Goal: Download file/media

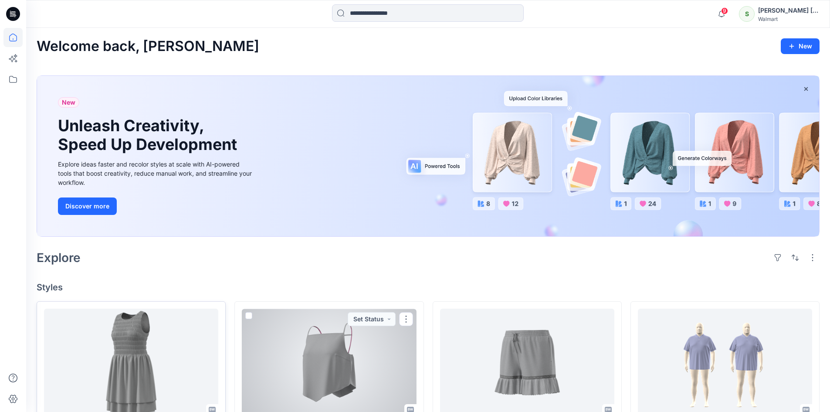
scroll to position [174, 0]
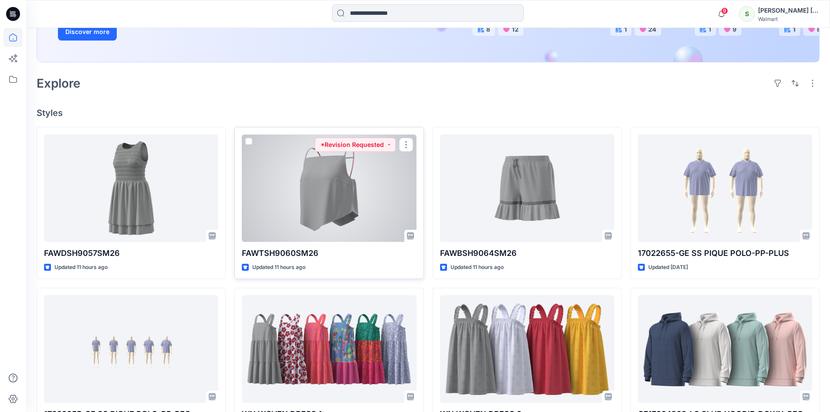
click at [324, 215] on div at bounding box center [329, 188] width 174 height 108
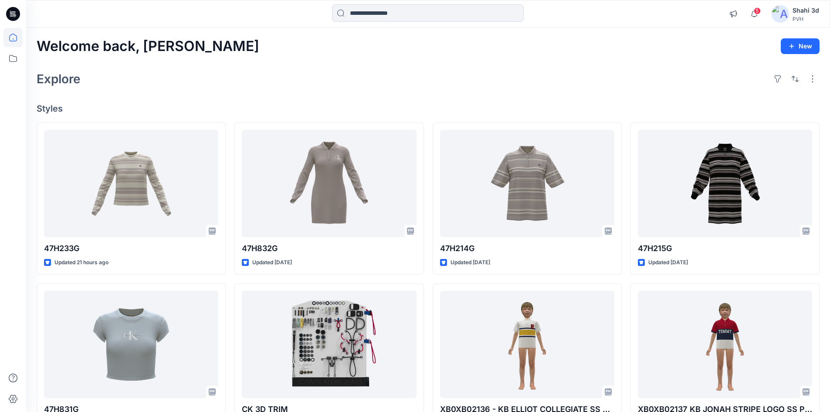
drag, startPoint x: 15, startPoint y: 9, endPoint x: 22, endPoint y: 11, distance: 6.9
click at [15, 9] on icon at bounding box center [13, 14] width 14 height 14
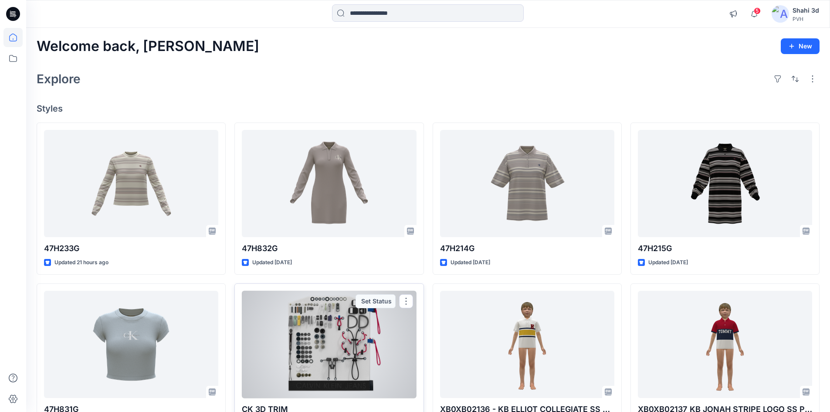
click at [332, 317] on div at bounding box center [329, 345] width 174 height 108
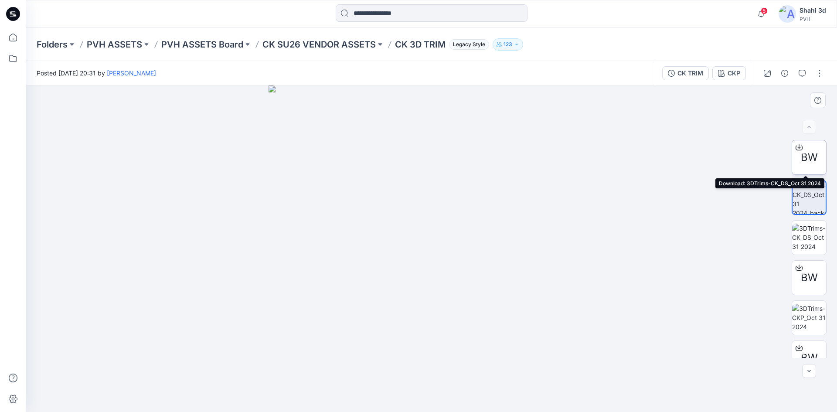
click at [797, 147] on icon at bounding box center [798, 146] width 3 height 4
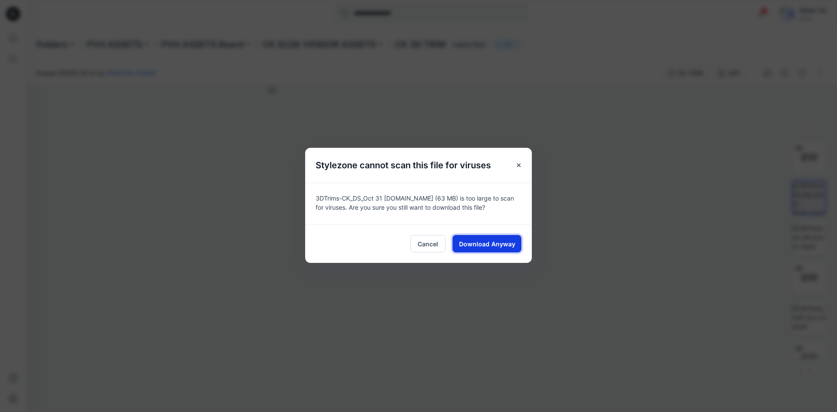
click at [486, 245] on span "Download Anyway" at bounding box center [487, 243] width 56 height 9
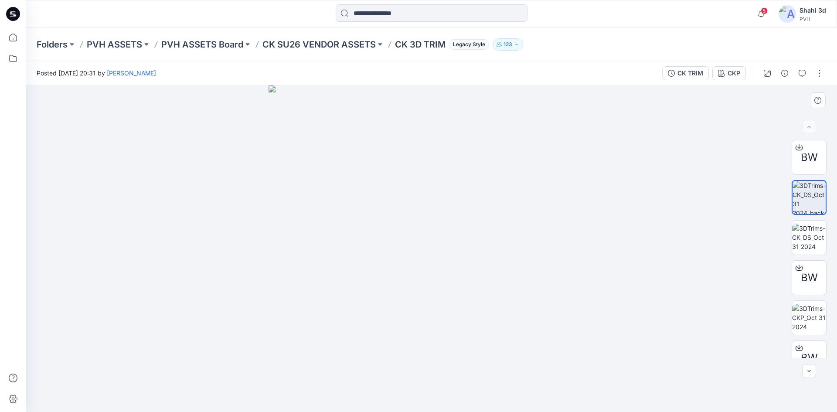
click at [519, 140] on img at bounding box center [432, 248] width 326 height 326
click at [811, 189] on img at bounding box center [808, 197] width 33 height 33
drag, startPoint x: 811, startPoint y: 190, endPoint x: 438, endPoint y: 183, distance: 372.8
click at [438, 183] on img at bounding box center [432, 248] width 326 height 326
click at [479, 201] on img at bounding box center [432, 248] width 326 height 326
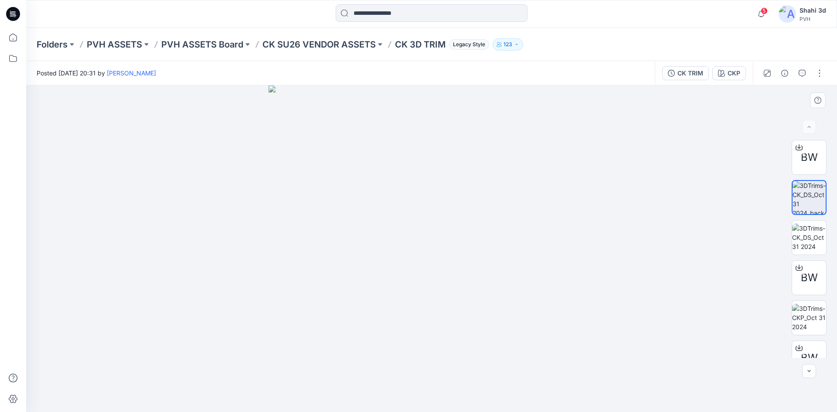
click at [479, 199] on img at bounding box center [432, 248] width 326 height 326
click at [490, 197] on img at bounding box center [432, 248] width 326 height 326
click at [491, 196] on img at bounding box center [432, 248] width 326 height 326
drag, startPoint x: 491, startPoint y: 196, endPoint x: 561, endPoint y: 196, distance: 69.7
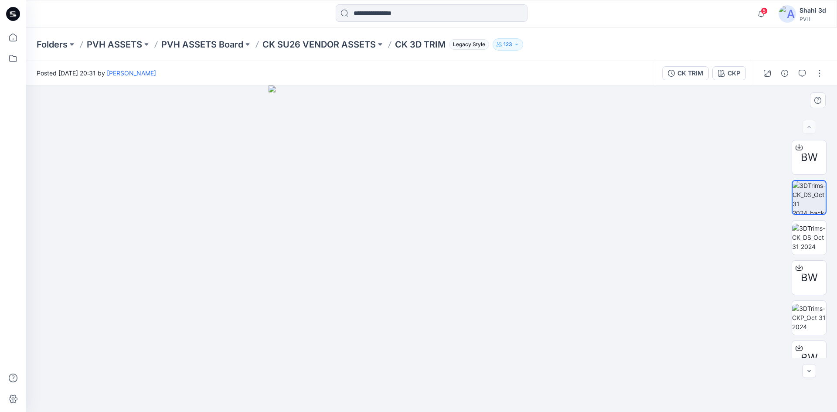
click at [492, 196] on img at bounding box center [432, 248] width 326 height 326
click at [816, 72] on button "button" at bounding box center [820, 73] width 14 height 14
click at [646, 154] on div at bounding box center [431, 248] width 811 height 326
click at [766, 74] on icon "button" at bounding box center [767, 73] width 4 height 4
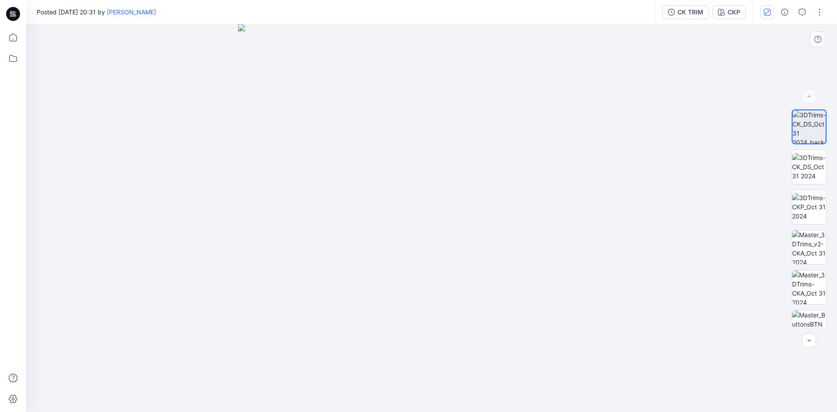
click at [418, 170] on img at bounding box center [432, 218] width 388 height 388
drag, startPoint x: 768, startPoint y: 9, endPoint x: 776, endPoint y: 24, distance: 16.8
click at [768, 11] on icon "button" at bounding box center [767, 12] width 7 height 7
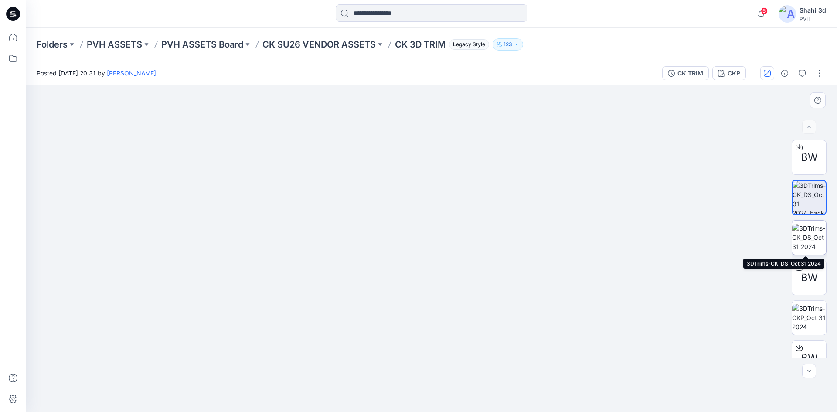
click at [814, 238] on img at bounding box center [809, 237] width 34 height 27
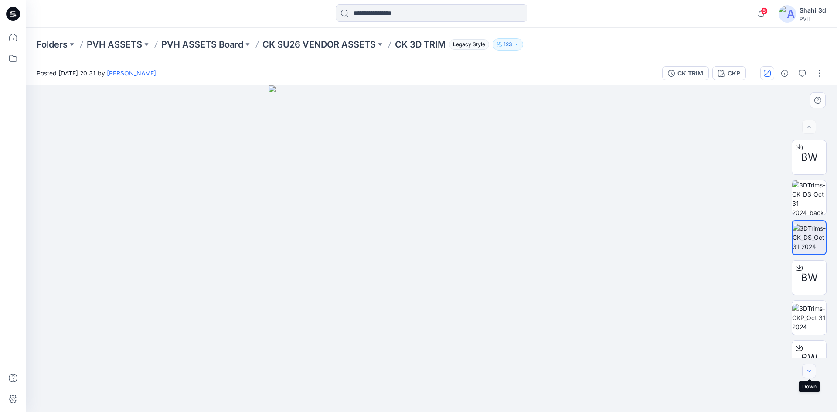
click at [813, 374] on button "button" at bounding box center [809, 371] width 14 height 14
click at [820, 76] on button "button" at bounding box center [820, 73] width 14 height 14
click at [648, 232] on div at bounding box center [431, 248] width 811 height 326
click at [812, 127] on div at bounding box center [809, 127] width 14 height 14
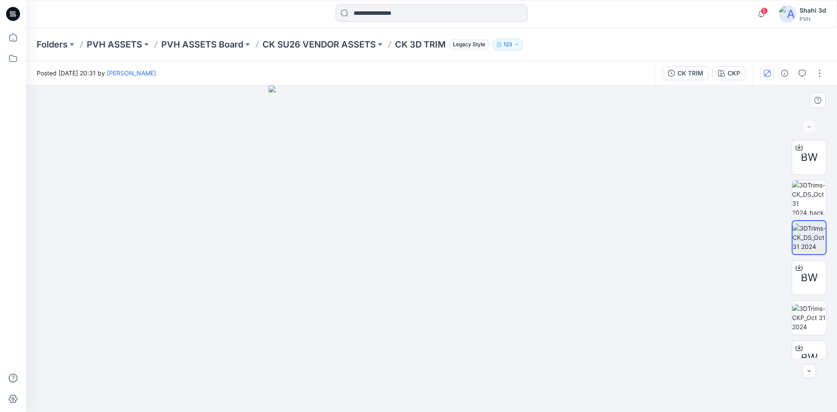
click at [812, 127] on div at bounding box center [809, 127] width 14 height 14
click at [808, 126] on div at bounding box center [809, 127] width 14 height 14
click at [724, 71] on icon "button" at bounding box center [721, 73] width 7 height 7
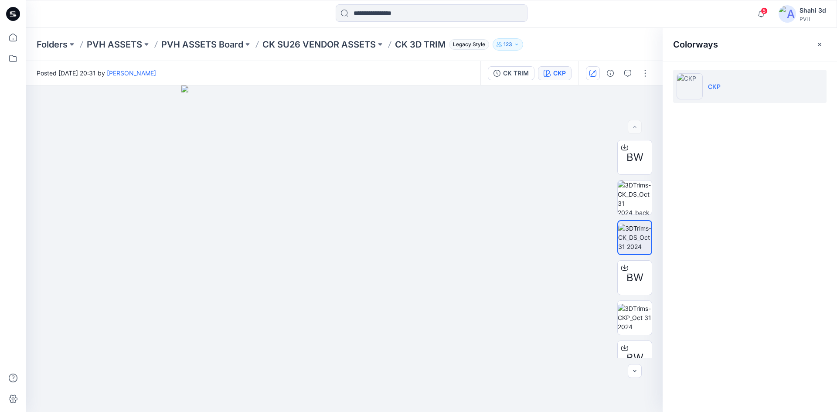
click at [689, 88] on img at bounding box center [690, 86] width 26 height 26
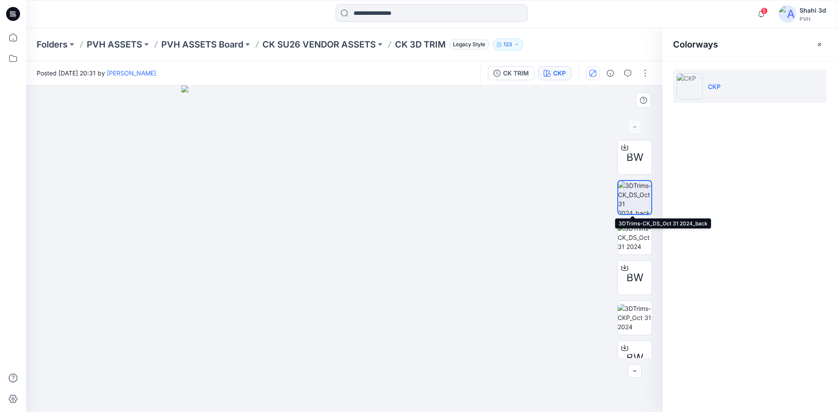
click at [636, 204] on img at bounding box center [634, 197] width 33 height 33
drag, startPoint x: 636, startPoint y: 204, endPoint x: 632, endPoint y: 201, distance: 5.0
click at [632, 201] on img at bounding box center [634, 197] width 33 height 33
click at [633, 313] on img at bounding box center [635, 317] width 34 height 27
